Goal: Information Seeking & Learning: Learn about a topic

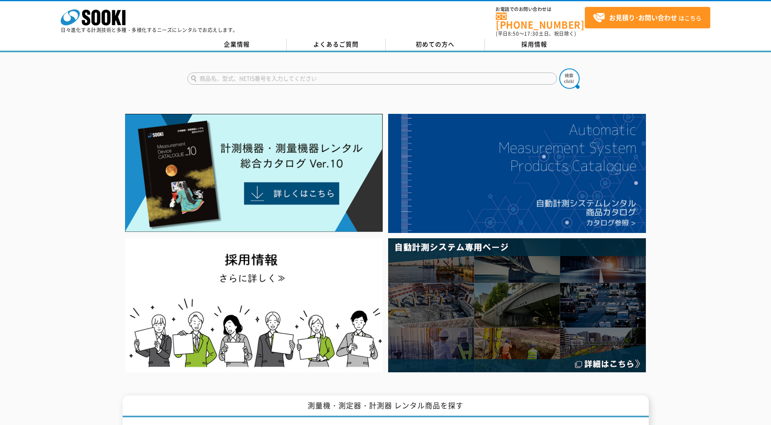
click at [231, 74] on input "text" at bounding box center [372, 78] width 370 height 12
type input "IPLEX"
click at [559, 68] on button at bounding box center [569, 78] width 20 height 20
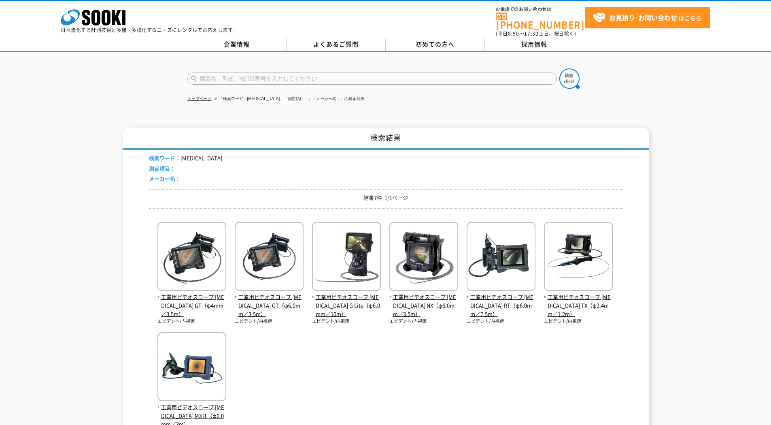
scroll to position [40, 0]
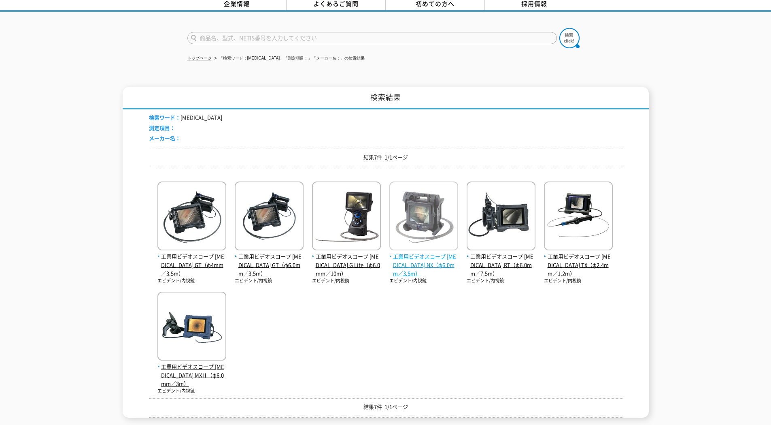
click at [422, 253] on span "工業用ビデオスコープ [MEDICAL_DATA] NX（φ6.0mm／3.5m）" at bounding box center [423, 264] width 69 height 25
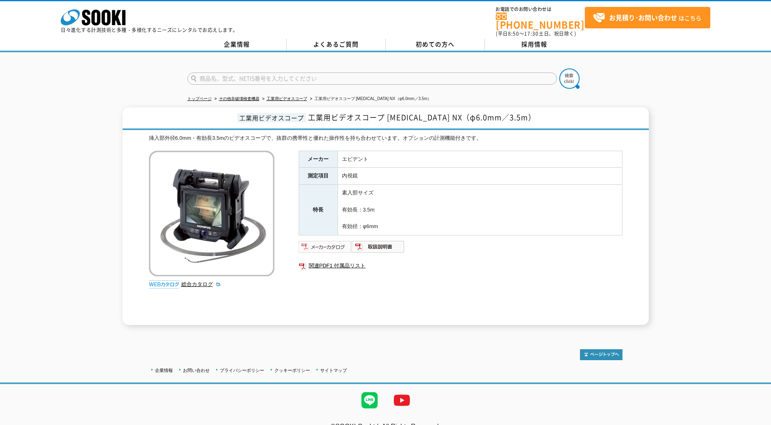
click at [334, 243] on img at bounding box center [325, 246] width 53 height 13
